Goal: Navigation & Orientation: Find specific page/section

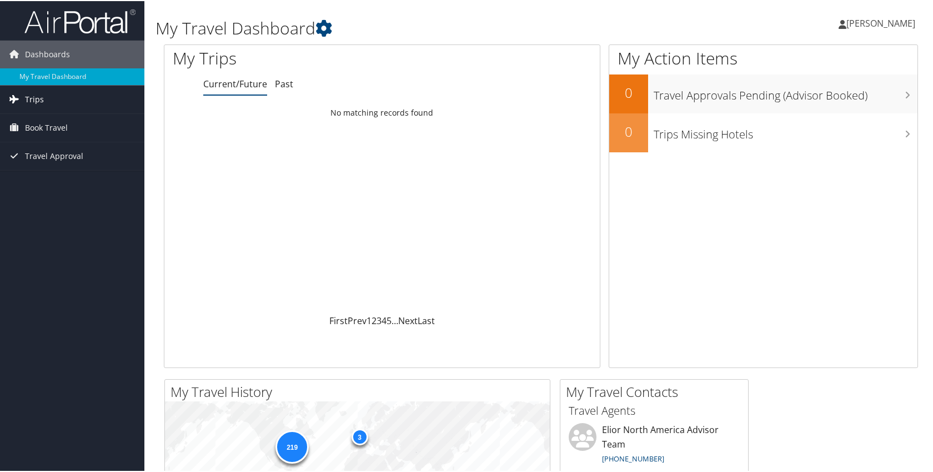
click at [52, 100] on link "Trips" at bounding box center [72, 98] width 144 height 28
click at [43, 121] on link "Current/Future Trips" at bounding box center [72, 120] width 144 height 17
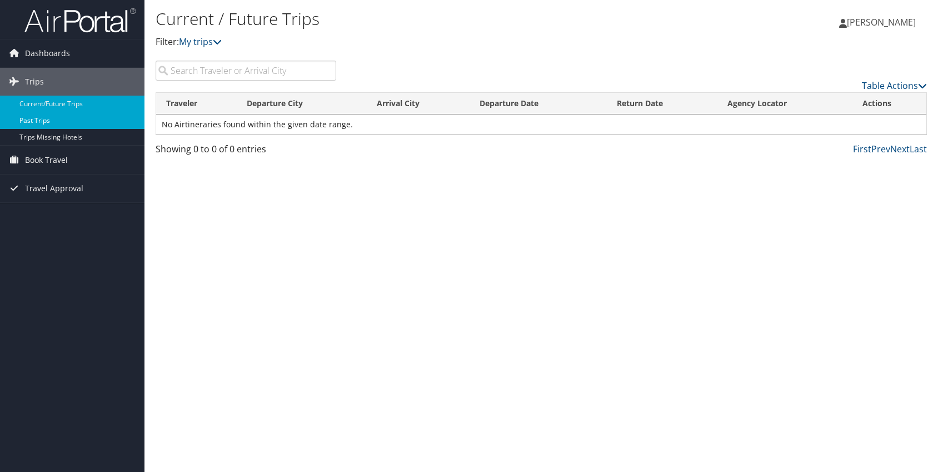
click at [37, 119] on link "Past Trips" at bounding box center [72, 120] width 144 height 17
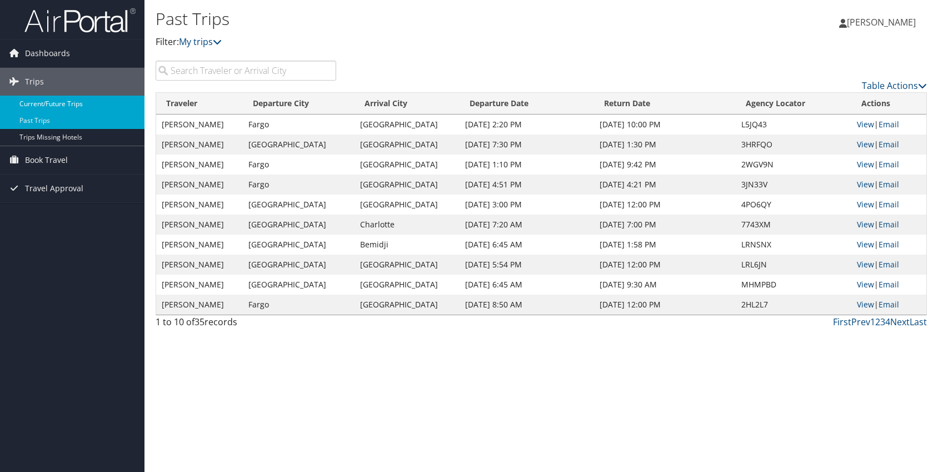
click at [55, 102] on link "Current/Future Trips" at bounding box center [72, 104] width 144 height 17
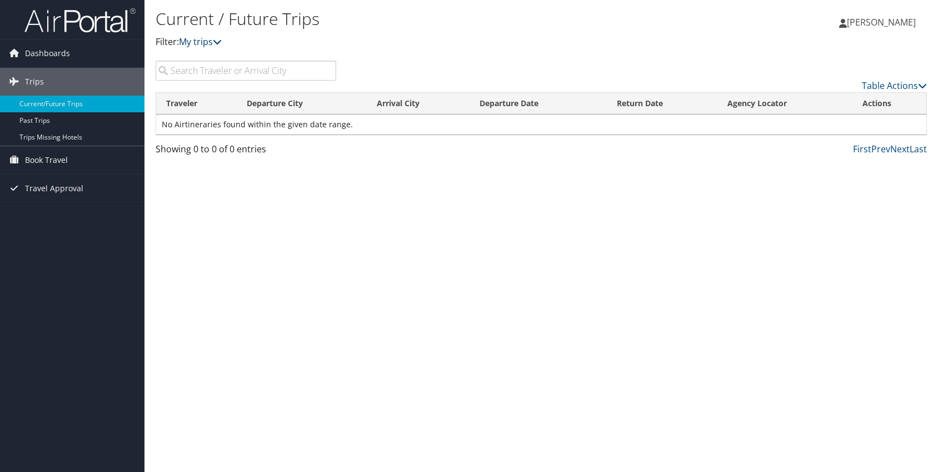
click at [221, 40] on icon at bounding box center [217, 41] width 9 height 9
click at [222, 43] on icon at bounding box center [217, 41] width 9 height 9
click at [436, 81] on div "Table Actions" at bounding box center [640, 85] width 574 height 13
click at [885, 87] on link "Table Actions" at bounding box center [894, 85] width 65 height 12
click at [812, 72] on div at bounding box center [469, 236] width 938 height 472
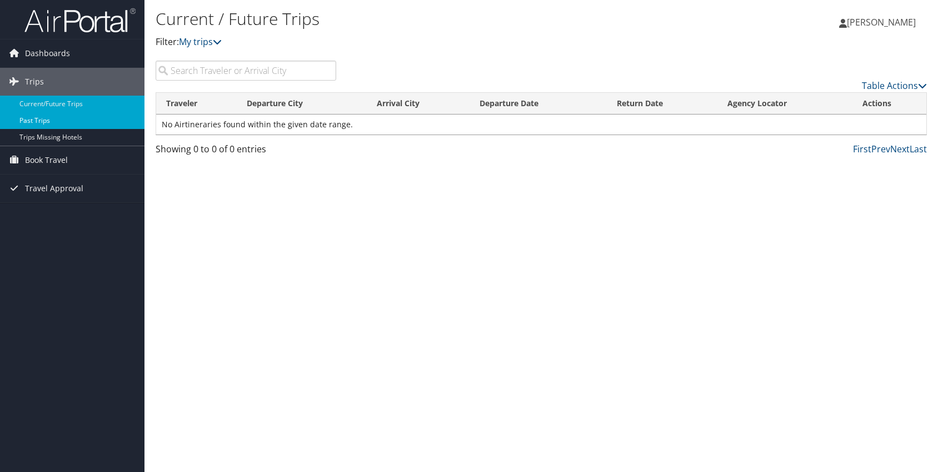
click at [36, 121] on link "Past Trips" at bounding box center [72, 120] width 144 height 17
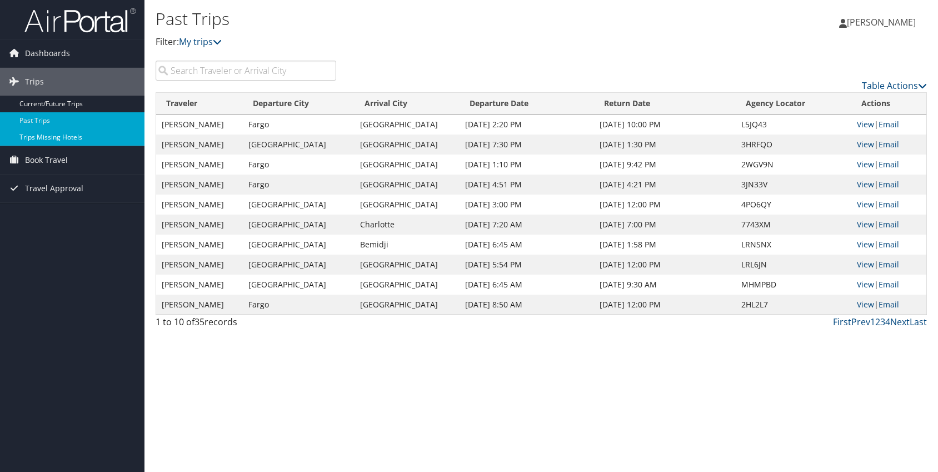
click at [43, 136] on link "Trips Missing Hotels" at bounding box center [72, 137] width 144 height 17
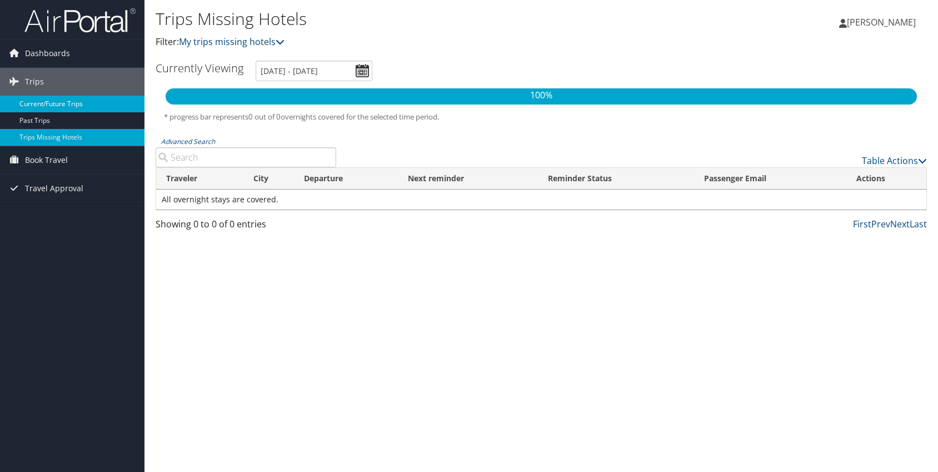
click at [32, 105] on link "Current/Future Trips" at bounding box center [72, 104] width 144 height 17
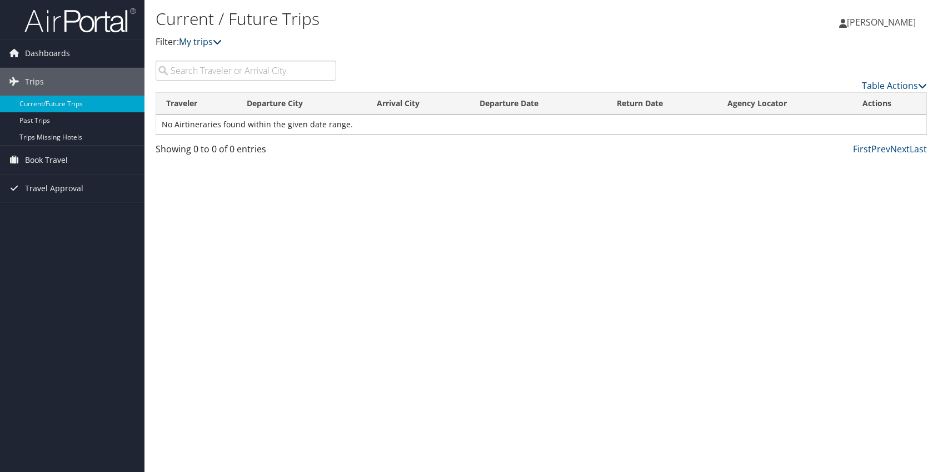
click at [218, 43] on icon at bounding box center [217, 41] width 9 height 9
click at [222, 44] on icon at bounding box center [217, 41] width 9 height 9
click at [52, 53] on span "Dashboards" at bounding box center [47, 53] width 45 height 28
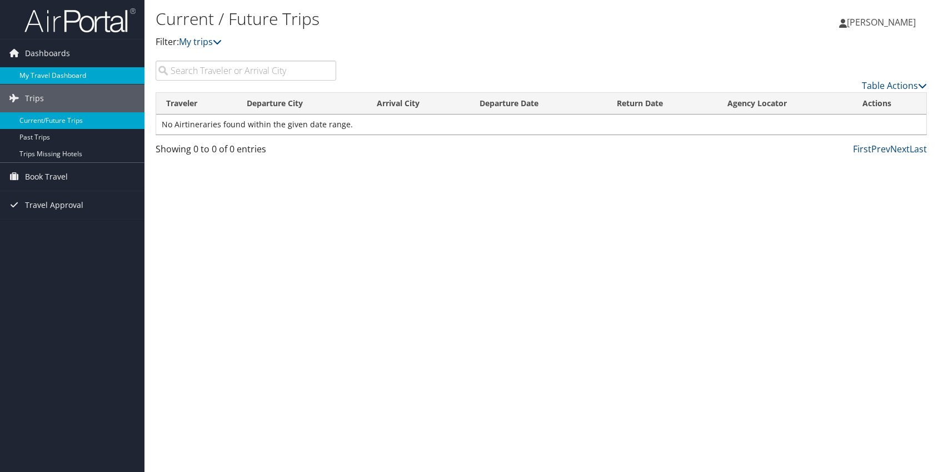
click at [44, 72] on link "My Travel Dashboard" at bounding box center [72, 75] width 144 height 17
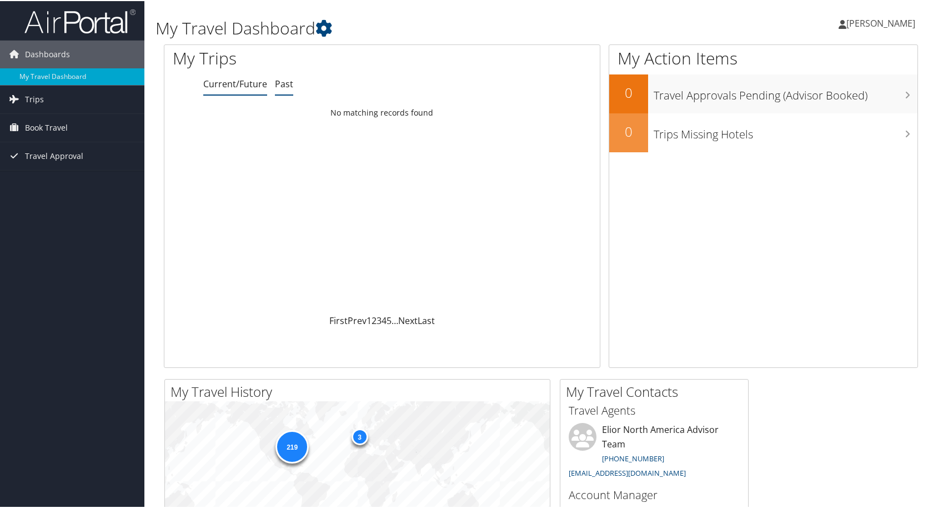
click at [285, 78] on link "Past" at bounding box center [284, 83] width 18 height 12
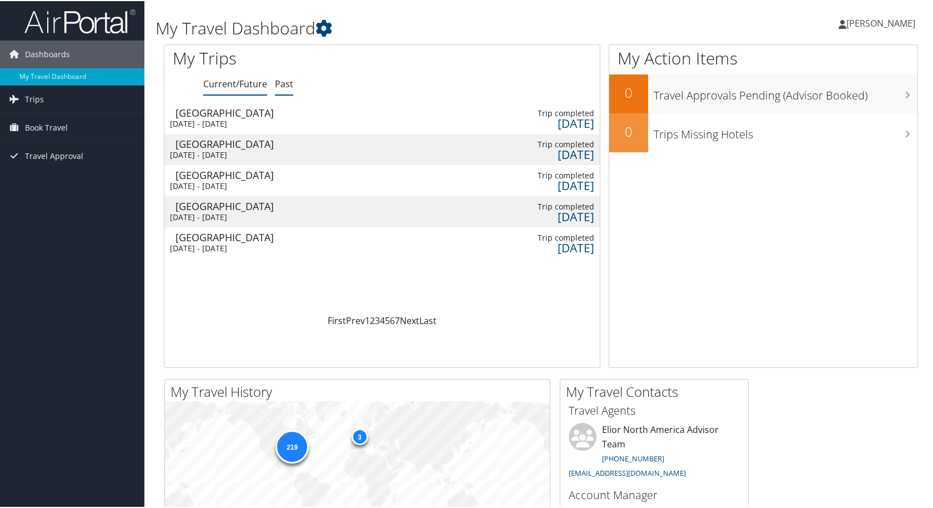
click at [240, 79] on link "Current/Future" at bounding box center [235, 83] width 64 height 12
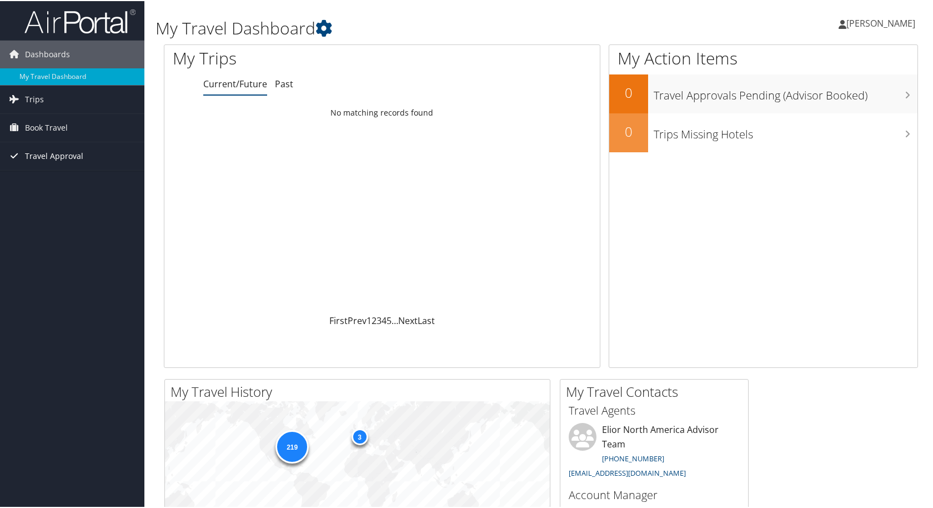
click at [39, 151] on span "Travel Approval" at bounding box center [54, 155] width 58 height 28
click at [39, 131] on span "Book Travel" at bounding box center [46, 127] width 43 height 28
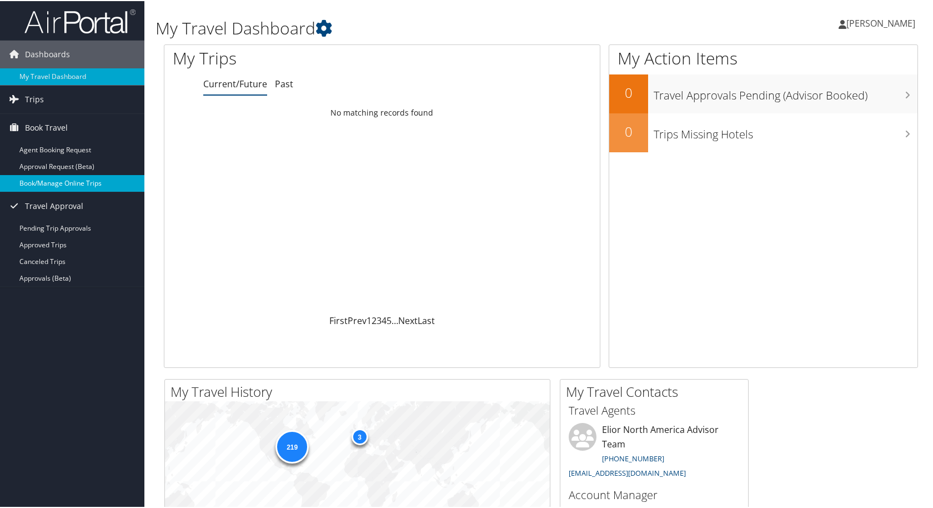
click at [46, 182] on link "Book/Manage Online Trips" at bounding box center [72, 182] width 144 height 17
